Goal: Information Seeking & Learning: Learn about a topic

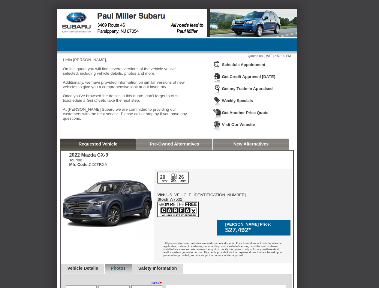
click at [217, 71] on img at bounding box center [217, 66] width 8 height 11
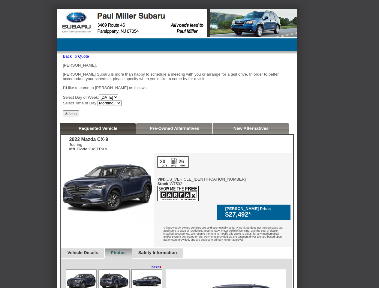
click at [247, 65] on div "[PERSON_NAME], [PERSON_NAME] Subaru is more than happy to schedule a meeting wi…" at bounding box center [177, 84] width 228 height 43
click at [98, 147] on div "Touring Mfr. Code: CX9TRXA" at bounding box center [88, 146] width 39 height 9
click at [175, 147] on div "2022 Mazda CX-9 Touring Mfr. Code: CX9TRXA Reserve This Vehicle Please confirm …" at bounding box center [177, 251] width 233 height 232
click at [251, 147] on div "2022 Mazda CX-9 Touring Mfr. Code: CX9TRXA Reserve This Vehicle Please confirm …" at bounding box center [177, 251] width 233 height 232
click at [86, 265] on div "◄ back next ►" at bounding box center [115, 267] width 99 height 5
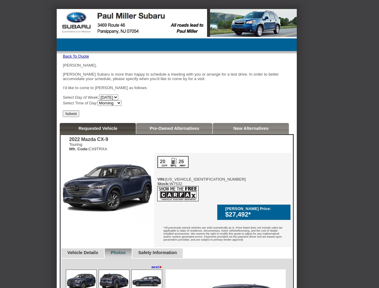
click at [125, 265] on div "◄ back next ►" at bounding box center [115, 267] width 99 height 5
click at [155, 272] on img at bounding box center [147, 281] width 30 height 23
click at [81, 282] on img at bounding box center [81, 281] width 30 height 23
